Goal: Register for event/course

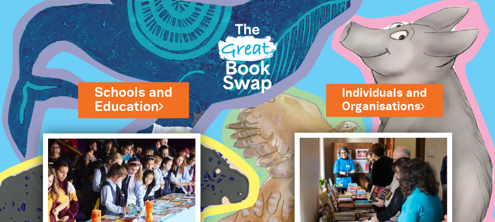
click at [147, 86] on link "Schools and Education" at bounding box center [134, 99] width 78 height 33
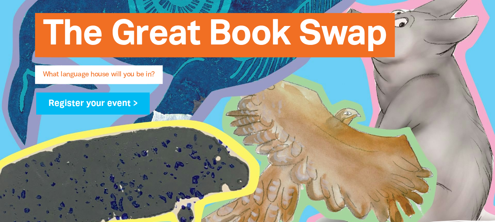
scroll to position [161, 0]
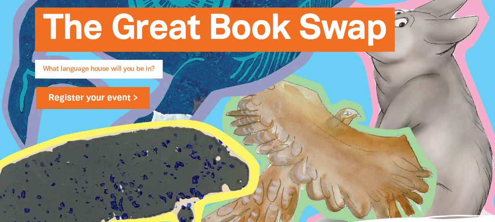
click at [108, 100] on link "Register your event >" at bounding box center [93, 98] width 114 height 22
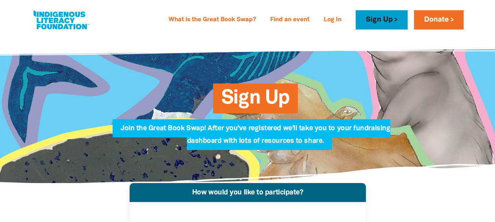
click at [388, 13] on link "Sign Up" at bounding box center [382, 19] width 52 height 19
click at [379, 17] on link "Sign Up" at bounding box center [382, 19] width 52 height 19
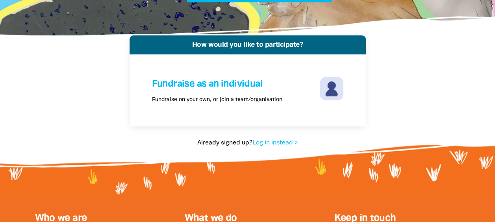
scroll to position [148, 0]
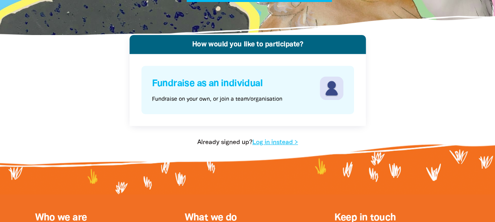
click at [293, 102] on div "Fundraise as an individual Fundraise on your own, or join a team/organisation" at bounding box center [235, 89] width 166 height 27
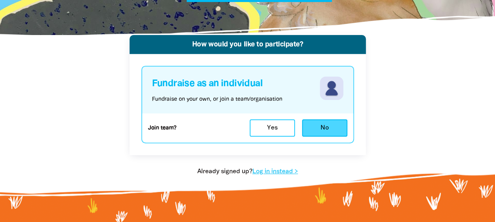
click at [306, 128] on button "No" at bounding box center [324, 127] width 45 height 17
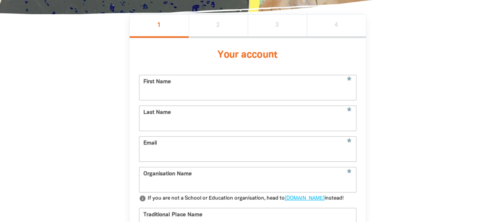
scroll to position [169, 0]
click at [198, 89] on input "First Name" at bounding box center [247, 88] width 217 height 25
type input "[PERSON_NAME]"
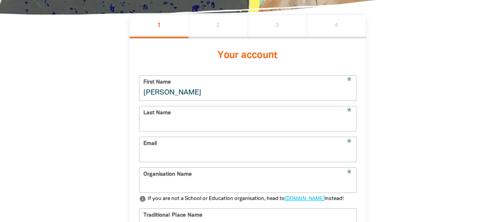
type input "[PERSON_NAME]"
type input "[EMAIL_ADDRESS][DOMAIN_NAME]"
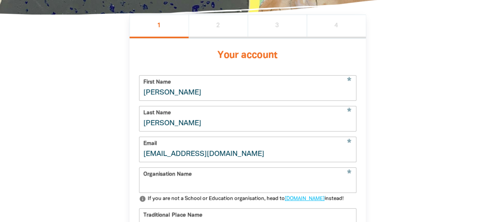
type input "[GEOGRAPHIC_DATA]"
type input "[STREET_ADDRESS]"
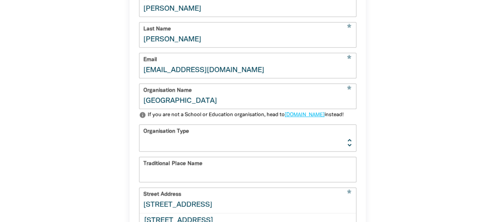
scroll to position [258, 0]
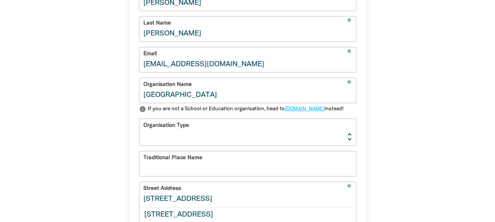
click at [219, 143] on select "[GEOGRAPHIC_DATA] K-12 University or [GEOGRAPHIC_DATA]" at bounding box center [247, 132] width 217 height 26
select select "k12"
click at [139, 133] on select "[GEOGRAPHIC_DATA] K-12 University or [GEOGRAPHIC_DATA]" at bounding box center [247, 132] width 217 height 26
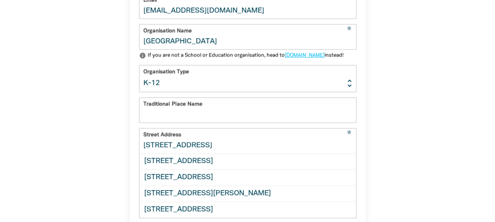
scroll to position [326, 0]
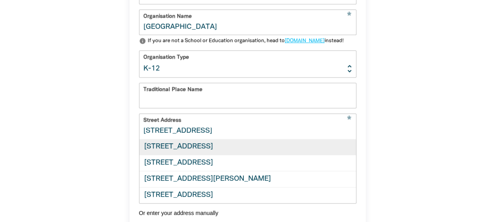
click at [223, 155] on div "[STREET_ADDRESS]" at bounding box center [247, 147] width 217 height 16
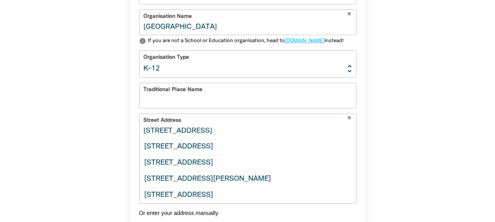
click at [159, 139] on input "[STREET_ADDRESS]" at bounding box center [247, 126] width 217 height 25
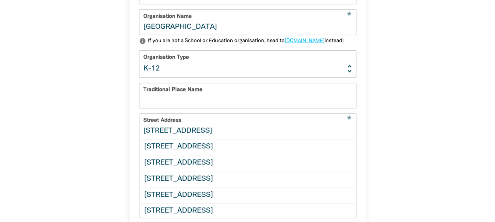
type input "[STREET_ADDRESS]"
click at [161, 108] on input "Traditional Place Name" at bounding box center [247, 95] width 217 height 25
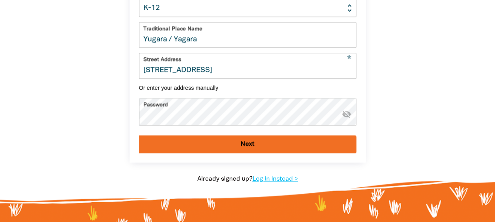
scroll to position [388, 0]
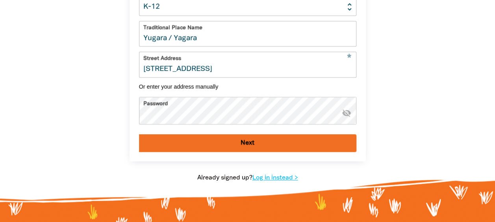
type input "Yugara / Yagara"
click at [345, 118] on icon "visibility_off" at bounding box center [346, 112] width 9 height 9
click at [248, 152] on button "Next" at bounding box center [247, 143] width 217 height 18
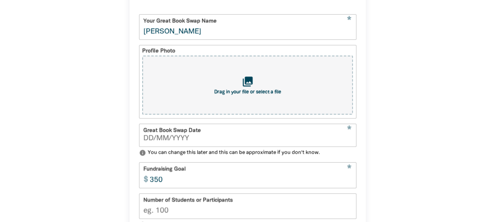
scroll to position [234, 0]
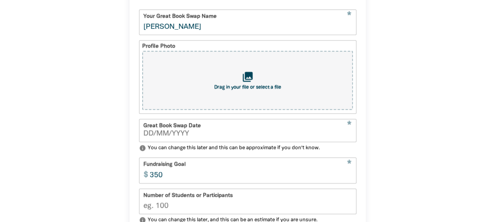
type input "__/__/____"
click at [172, 136] on input "__/__/____" at bounding box center [247, 133] width 209 height 7
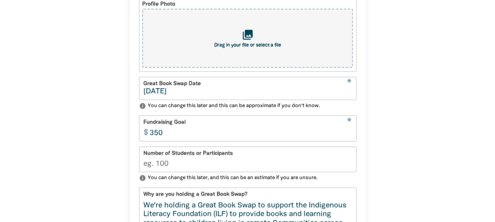
scroll to position [293, 0]
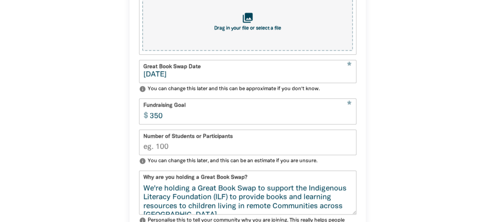
type input "[DATE]"
click at [348, 121] on input "349" at bounding box center [251, 111] width 210 height 25
click at [348, 121] on input "348" at bounding box center [251, 111] width 210 height 25
click at [348, 121] on input "347" at bounding box center [251, 111] width 210 height 25
click at [348, 121] on input "280" at bounding box center [251, 111] width 210 height 25
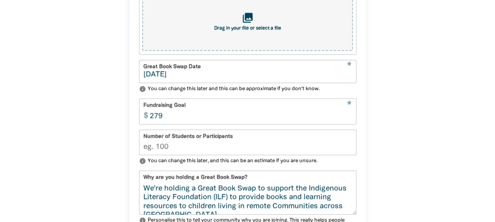
click at [348, 121] on input "279" at bounding box center [251, 111] width 210 height 25
click at [348, 121] on input "267" at bounding box center [251, 111] width 210 height 25
click at [348, 121] on input "266" at bounding box center [251, 111] width 210 height 25
click at [348, 121] on input "265" at bounding box center [251, 111] width 210 height 25
click at [348, 121] on input "264" at bounding box center [251, 111] width 210 height 25
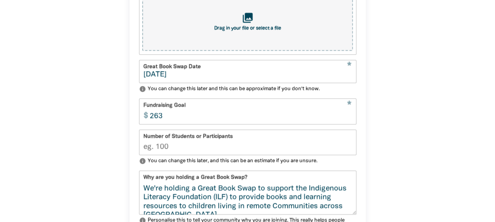
click at [348, 121] on input "263" at bounding box center [251, 111] width 210 height 25
click at [348, 121] on input "262" at bounding box center [251, 111] width 210 height 25
click at [348, 121] on input "261" at bounding box center [251, 111] width 210 height 25
click at [349, 117] on input "266" at bounding box center [251, 111] width 210 height 25
click at [349, 122] on input "256" at bounding box center [251, 111] width 210 height 25
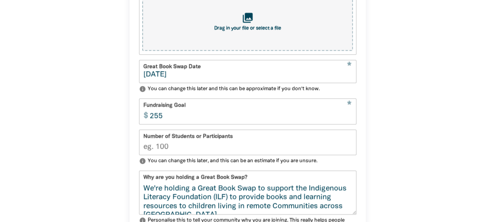
click at [349, 122] on input "255" at bounding box center [251, 111] width 210 height 25
click at [349, 122] on input "254" at bounding box center [251, 111] width 210 height 25
click at [349, 122] on input "253" at bounding box center [251, 111] width 210 height 25
click at [349, 122] on input "252" at bounding box center [251, 111] width 210 height 25
click at [349, 122] on input "251" at bounding box center [251, 111] width 210 height 25
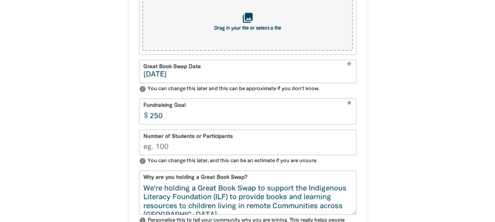
type input "250"
click at [349, 122] on input "250" at bounding box center [251, 111] width 210 height 25
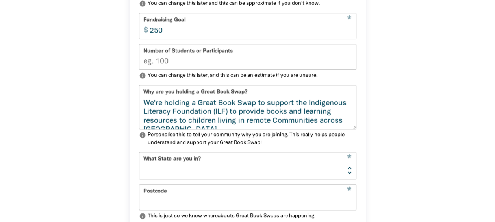
scroll to position [397, 0]
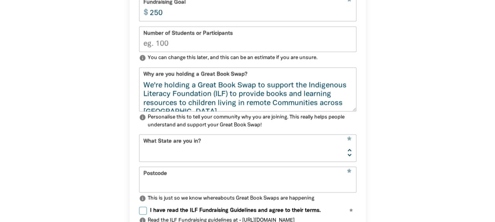
click at [246, 159] on select "[GEOGRAPHIC_DATA] [GEOGRAPHIC_DATA] QLD [GEOGRAPHIC_DATA] [GEOGRAPHIC_DATA] SA …" at bounding box center [247, 148] width 217 height 26
select select "QLD"
click at [139, 139] on select "[GEOGRAPHIC_DATA] [GEOGRAPHIC_DATA] QLD [GEOGRAPHIC_DATA] [GEOGRAPHIC_DATA] SA …" at bounding box center [247, 148] width 217 height 26
click at [170, 183] on input "Postcode" at bounding box center [247, 179] width 217 height 25
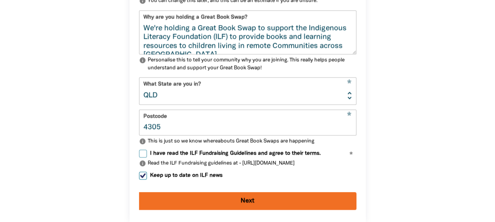
scroll to position [453, 0]
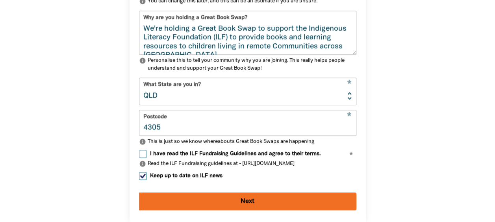
type input "4305"
click at [142, 158] on input "I have read the ILF Fundraising Guidelines and agree to their terms." at bounding box center [143, 154] width 8 height 8
checkbox input "true"
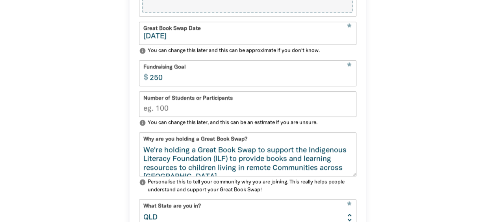
scroll to position [331, 0]
click at [157, 117] on input "Number of Students or Participants" at bounding box center [247, 104] width 217 height 25
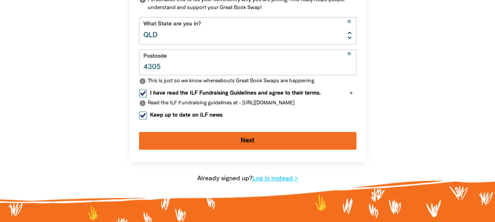
scroll to position [514, 0]
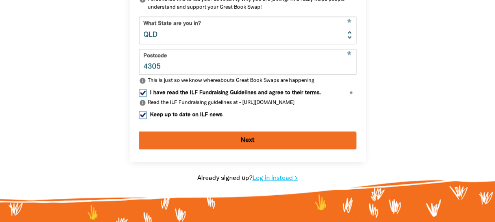
type input "200"
click at [264, 143] on button "Next" at bounding box center [247, 141] width 217 height 18
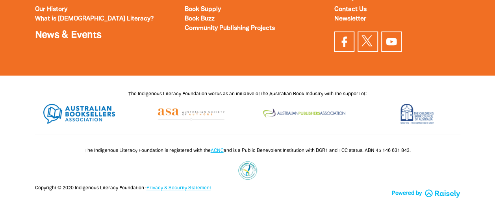
scroll to position [176, 0]
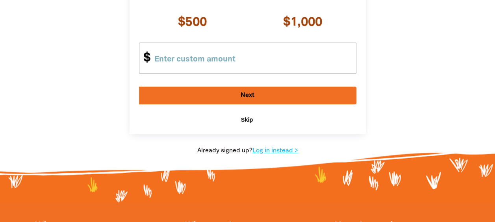
click at [243, 121] on span "Skip" at bounding box center [247, 120] width 12 height 6
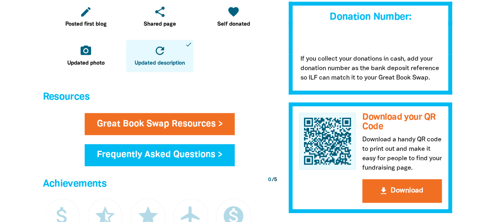
scroll to position [316, 0]
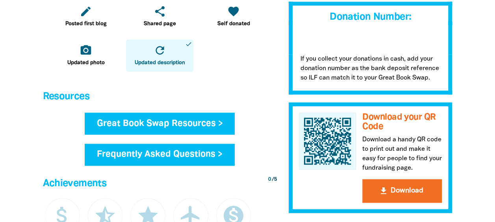
click at [202, 122] on link "Great Book Swap Resources >" at bounding box center [160, 124] width 150 height 22
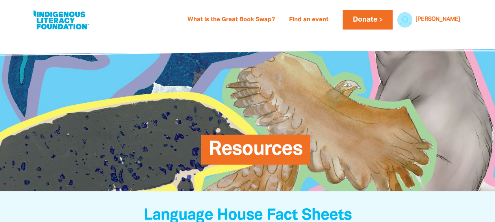
scroll to position [321, 0]
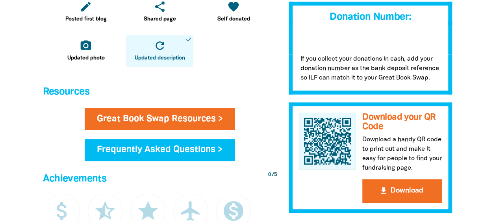
click at [138, 138] on div "Great Book Swap Resources > Frequently Asked Questions >" at bounding box center [160, 139] width 240 height 62
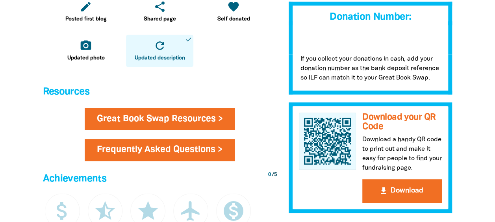
click at [137, 148] on link "Frequently Asked Questions >" at bounding box center [160, 150] width 150 height 22
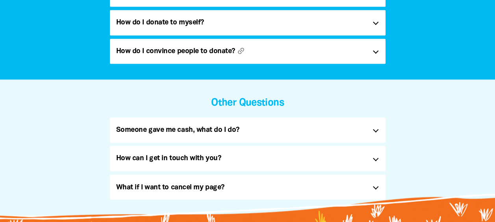
scroll to position [576, 0]
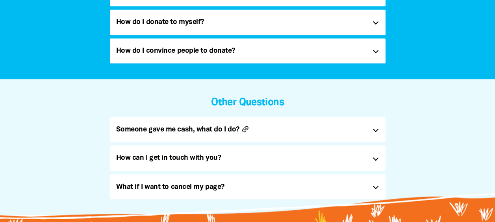
click at [263, 131] on button "link" at bounding box center [261, 129] width 40 height 9
click at [375, 130] on div at bounding box center [375, 129] width 6 height 6
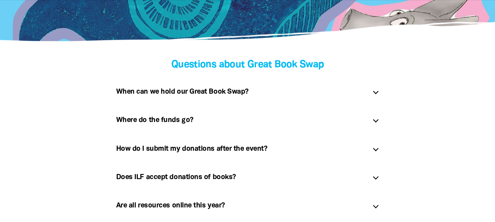
scroll to position [159, 0]
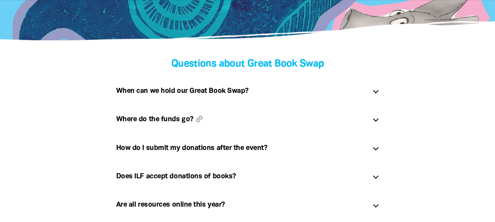
click at [171, 121] on h5 "Where do the funds go? link" at bounding box center [241, 119] width 250 height 13
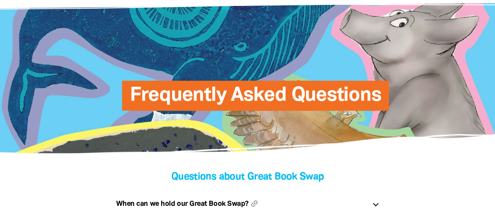
scroll to position [0, 0]
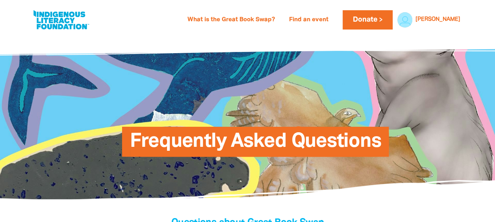
click at [46, 13] on link at bounding box center [61, 20] width 59 height 24
select select "k12"
